Goal: Navigation & Orientation: Understand site structure

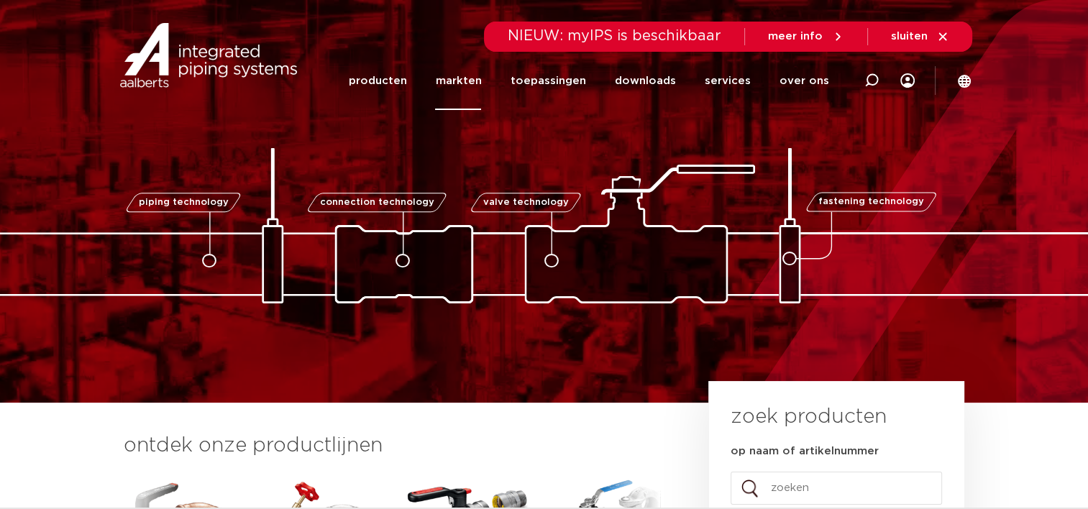
click at [461, 84] on link "markten" at bounding box center [458, 81] width 46 height 58
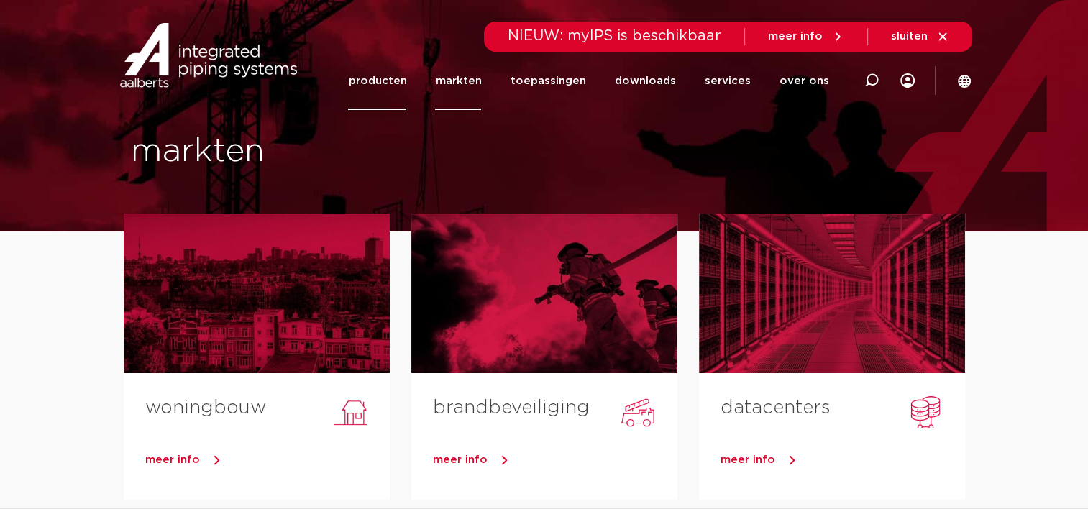
click at [398, 83] on link "producten" at bounding box center [377, 81] width 58 height 58
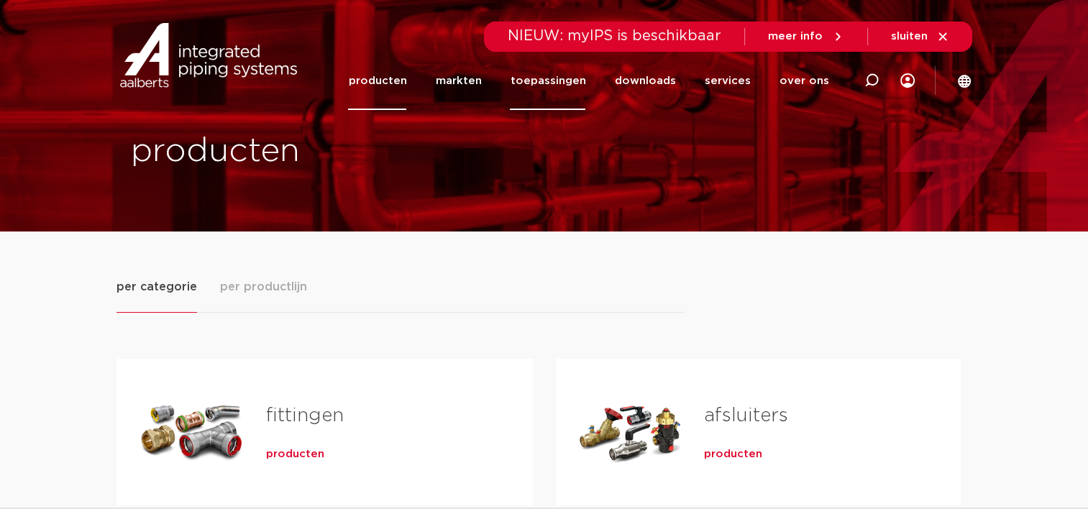
click at [575, 81] on link "toepassingen" at bounding box center [548, 81] width 76 height 58
